Goal: Task Accomplishment & Management: Manage account settings

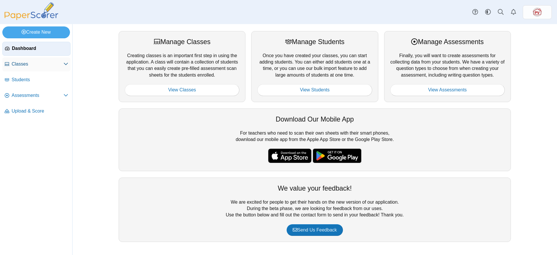
click at [22, 66] on span "Classes" at bounding box center [38, 64] width 52 height 6
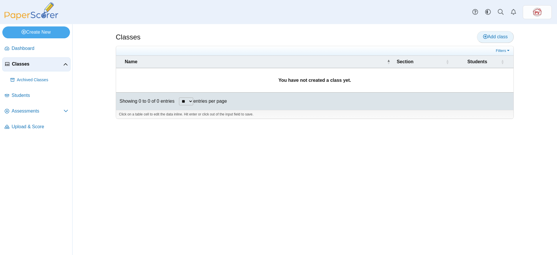
click at [502, 35] on span "Add class" at bounding box center [495, 36] width 25 height 5
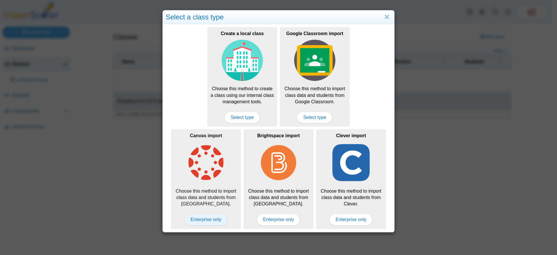
click at [210, 220] on span "Enterprise only" at bounding box center [206, 220] width 43 height 12
click at [192, 176] on img at bounding box center [205, 162] width 41 height 41
click at [212, 146] on img at bounding box center [205, 162] width 41 height 41
click at [386, 18] on link "Close" at bounding box center [386, 17] width 9 height 10
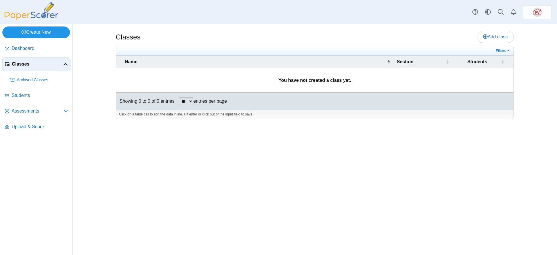
click at [45, 32] on link "Create New" at bounding box center [36, 32] width 68 height 12
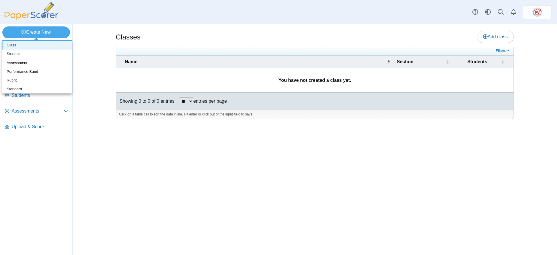
click at [37, 44] on link "Class" at bounding box center [37, 45] width 70 height 9
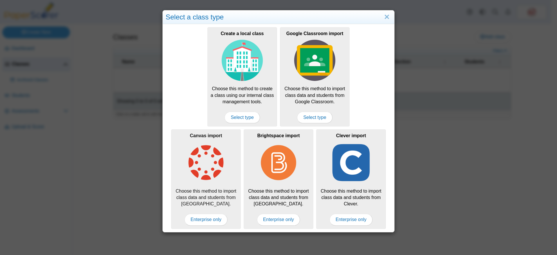
click at [216, 162] on img at bounding box center [205, 162] width 41 height 41
click at [203, 151] on img at bounding box center [205, 162] width 41 height 41
click at [206, 216] on span "Enterprise only" at bounding box center [206, 220] width 43 height 12
click at [385, 15] on link "Close" at bounding box center [386, 17] width 9 height 10
